Goal: Navigation & Orientation: Find specific page/section

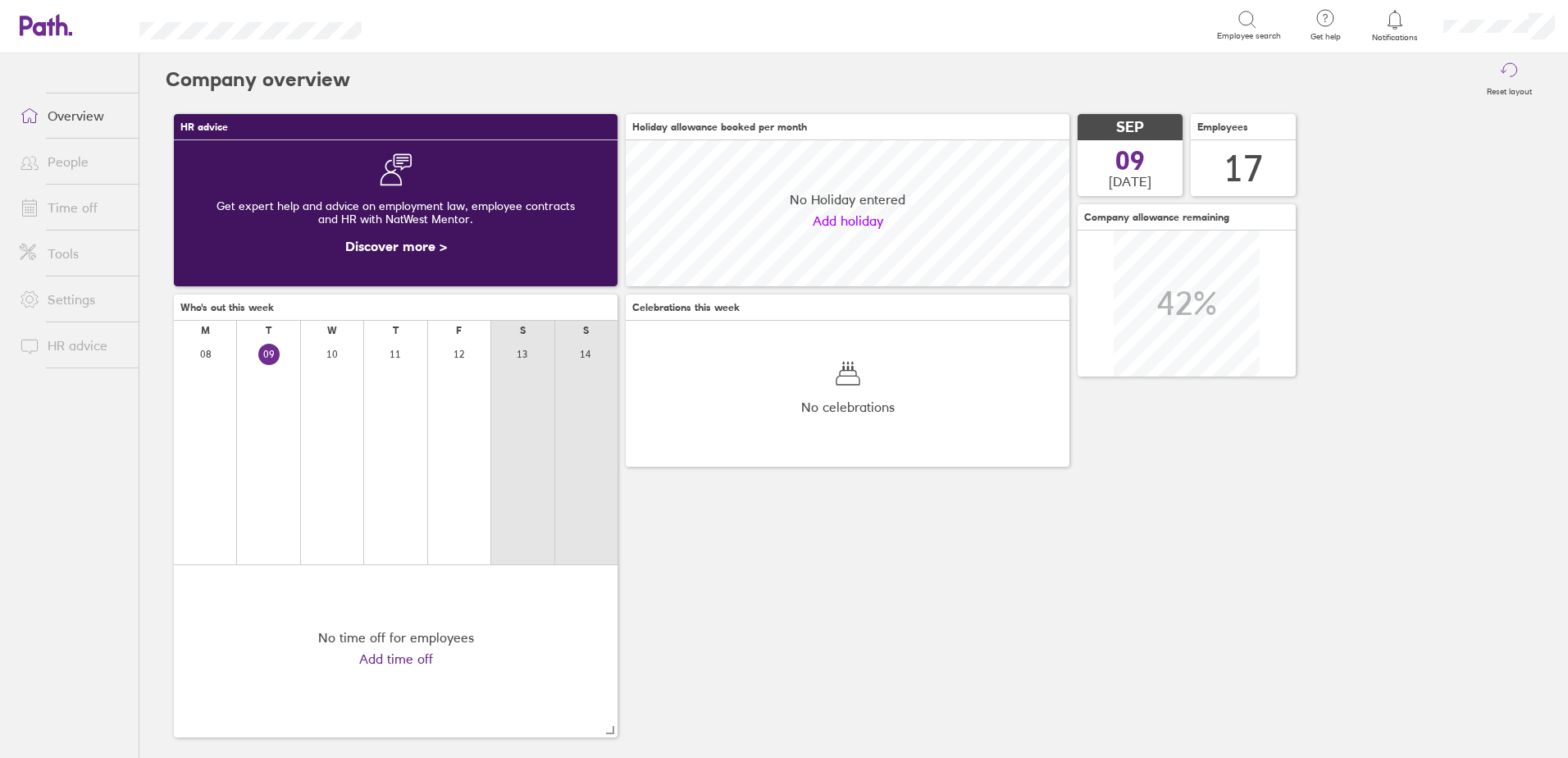
scroll to position [146, 444]
click at [84, 171] on link "People" at bounding box center [73, 161] width 132 height 33
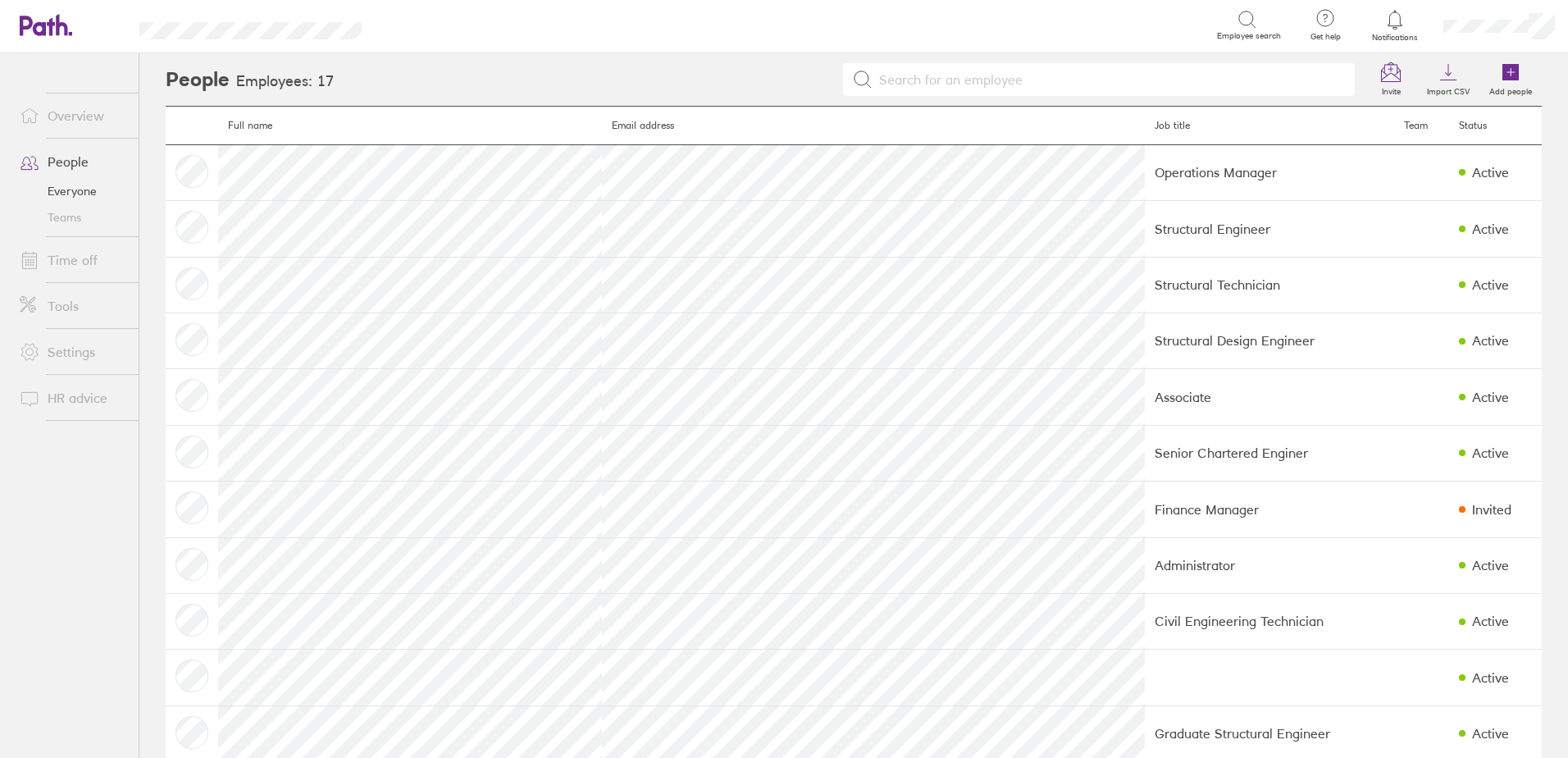
click at [79, 224] on link "Teams" at bounding box center [73, 217] width 132 height 26
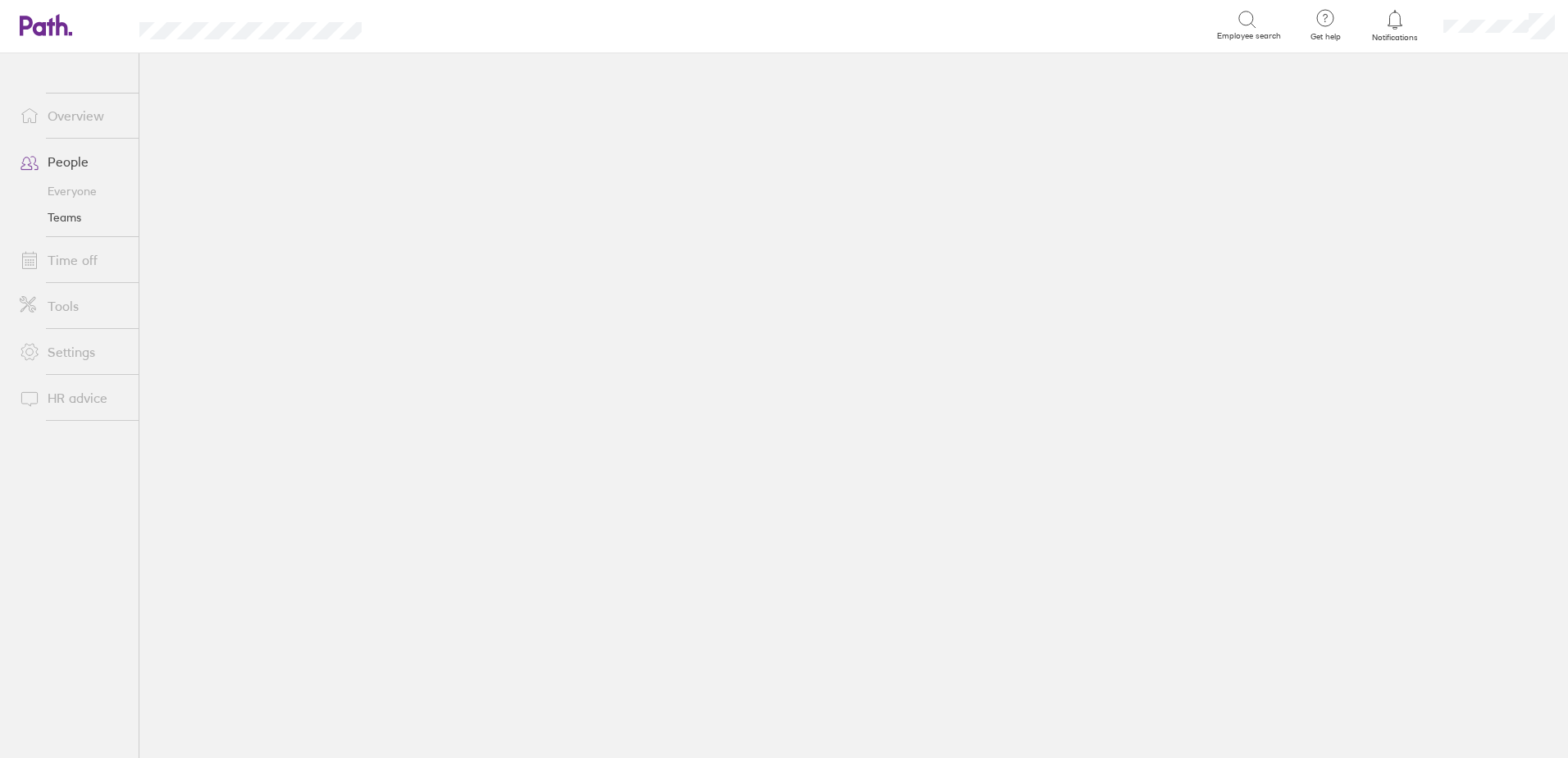
click at [72, 261] on link "Time off" at bounding box center [73, 259] width 132 height 33
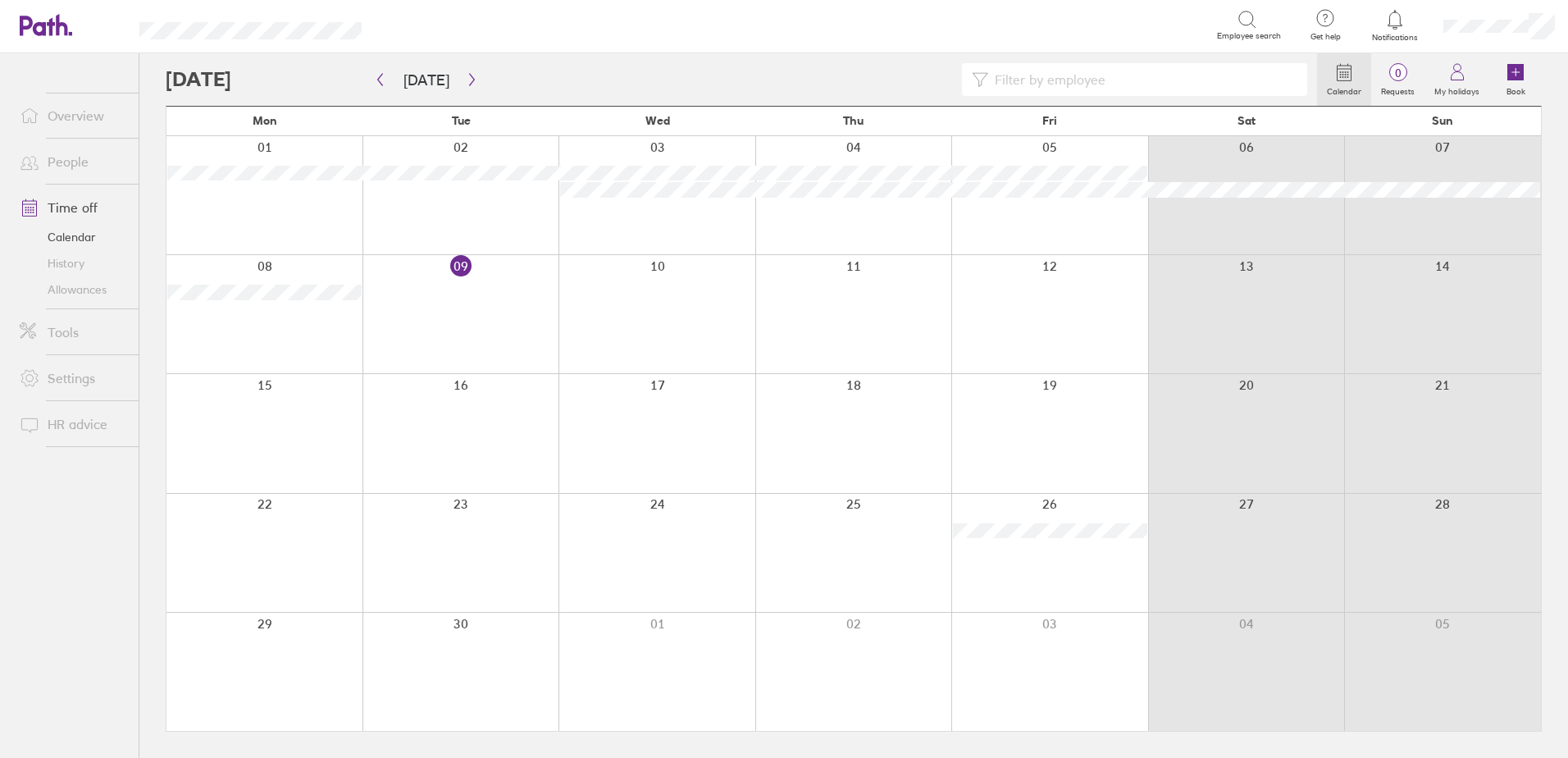
click at [65, 266] on link "History" at bounding box center [73, 263] width 132 height 26
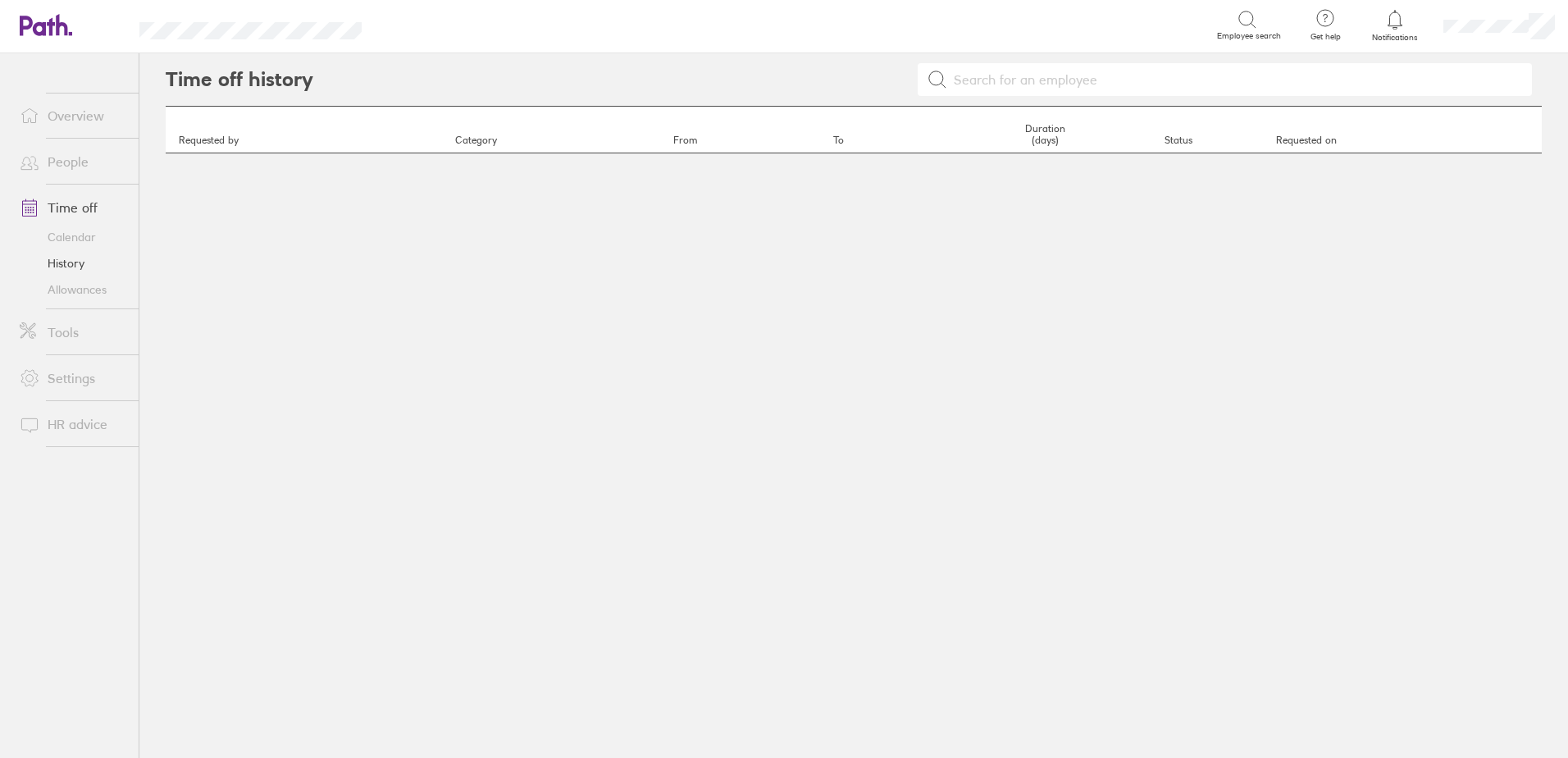
click at [1123, 85] on input at bounding box center [1234, 79] width 574 height 31
type input "max"
click at [939, 86] on icon at bounding box center [937, 79] width 19 height 19
click at [1037, 79] on input "max" at bounding box center [1234, 79] width 574 height 31
click at [976, 112] on th "Duration (days)" at bounding box center [1044, 129] width 213 height 46
